Goal: Find specific page/section: Find specific page/section

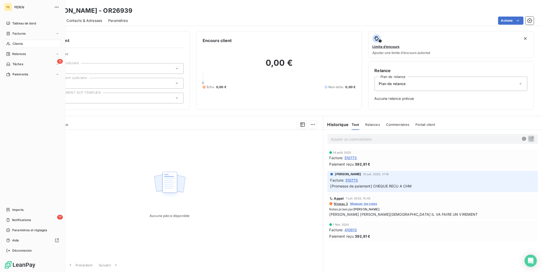
click at [20, 45] on span "Clients" at bounding box center [18, 44] width 10 height 5
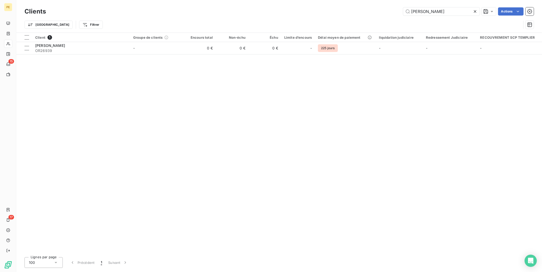
drag, startPoint x: 438, startPoint y: 10, endPoint x: 331, endPoint y: 13, distance: 106.4
click at [331, 13] on div "[PERSON_NAME] Actions" at bounding box center [293, 11] width 482 height 8
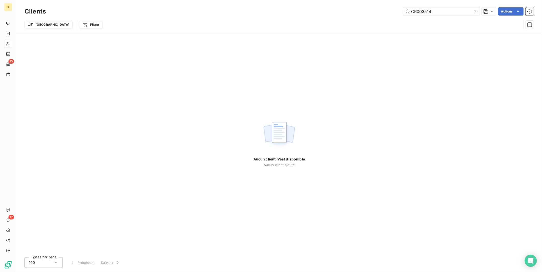
drag, startPoint x: 435, startPoint y: 12, endPoint x: 358, endPoint y: 15, distance: 77.1
click at [358, 15] on div "OR003514 Actions" at bounding box center [293, 11] width 482 height 8
drag, startPoint x: 423, startPoint y: 12, endPoint x: 415, endPoint y: 13, distance: 7.9
click at [414, 13] on input "reifa" at bounding box center [441, 11] width 77 height 8
click at [416, 12] on input "reifa" at bounding box center [441, 11] width 77 height 8
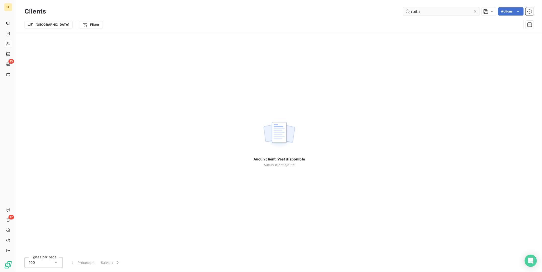
click at [415, 11] on input "reifa" at bounding box center [441, 11] width 77 height 8
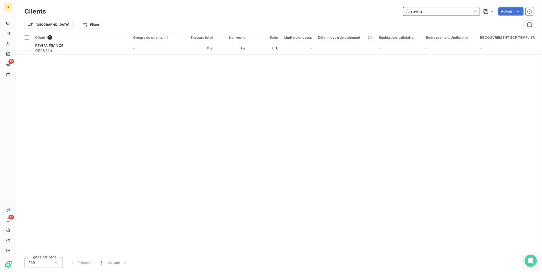
drag, startPoint x: 427, startPoint y: 12, endPoint x: 316, endPoint y: 9, distance: 110.2
click at [316, 9] on div "revifa Actions" at bounding box center [293, 11] width 482 height 8
paste input "FJS AUTO"
type input "FJS AUTO"
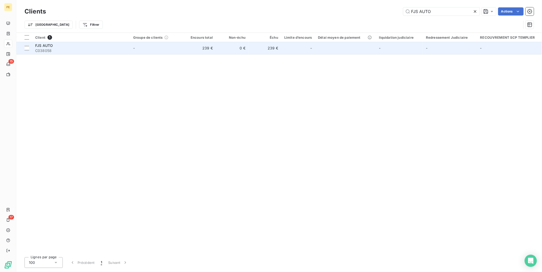
click at [76, 52] on span "C038058" at bounding box center [81, 50] width 92 height 5
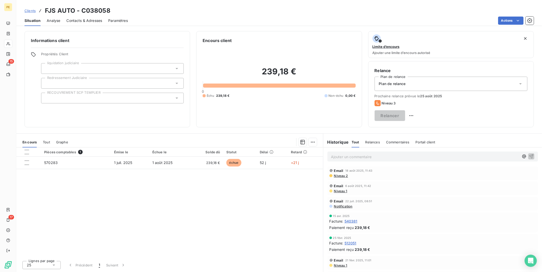
drag, startPoint x: 56, startPoint y: 21, endPoint x: 60, endPoint y: 21, distance: 3.4
click at [56, 21] on span "Analyse" at bounding box center [54, 20] width 14 height 5
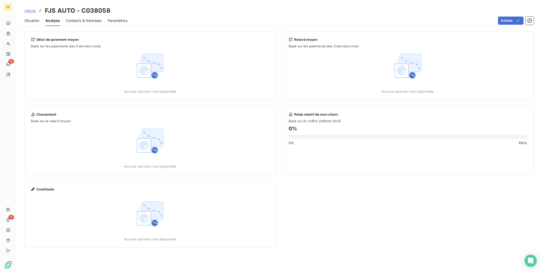
click at [75, 22] on span "Contacts & Adresses" at bounding box center [84, 20] width 36 height 5
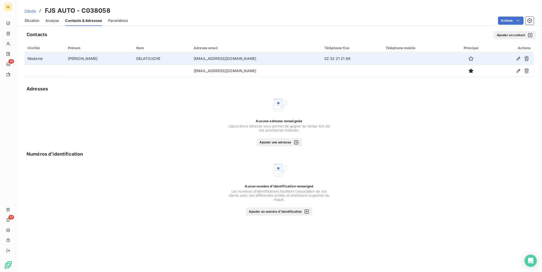
click at [156, 61] on td "DELATOUCHE" at bounding box center [161, 59] width 57 height 12
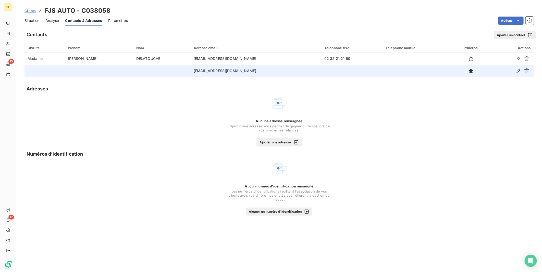
click at [322, 73] on td at bounding box center [351, 71] width 61 height 12
